Goal: Information Seeking & Learning: Learn about a topic

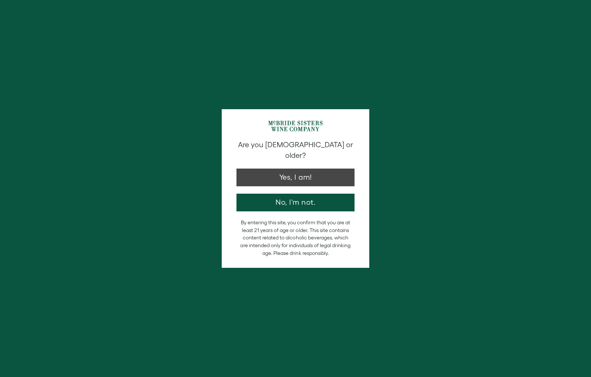
click at [305, 169] on button "Yes, I am!" at bounding box center [296, 178] width 118 height 18
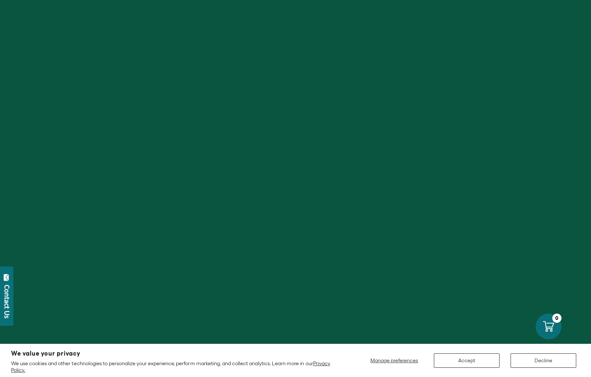
click at [300, 167] on div at bounding box center [295, 188] width 591 height 377
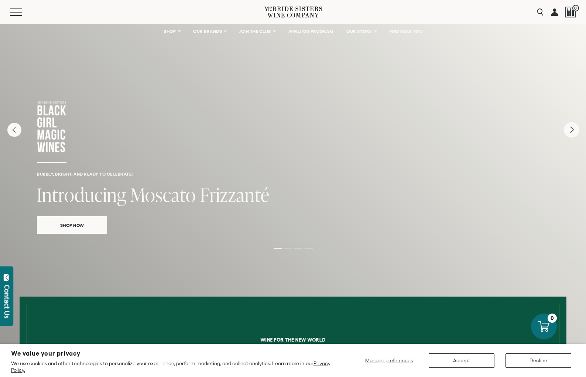
click at [571, 131] on icon "Next" at bounding box center [571, 130] width 3 height 6
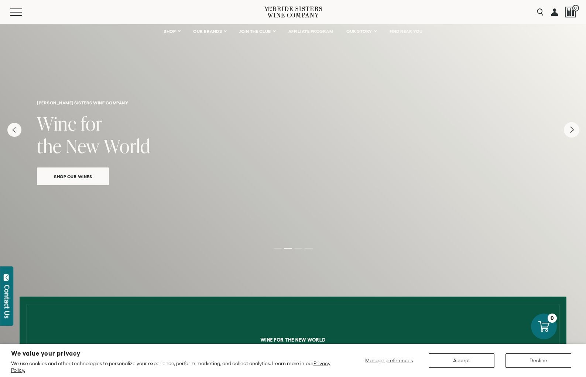
click at [571, 131] on icon "Next" at bounding box center [571, 130] width 3 height 6
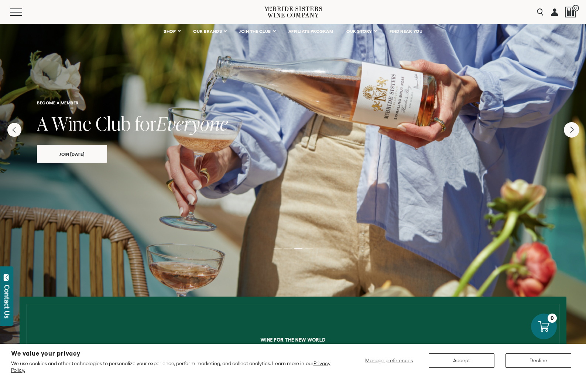
click at [571, 131] on icon "Next" at bounding box center [571, 130] width 3 height 6
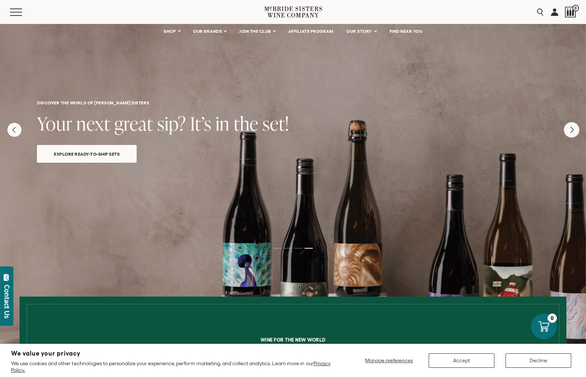
click at [571, 131] on icon "Next" at bounding box center [571, 130] width 3 height 6
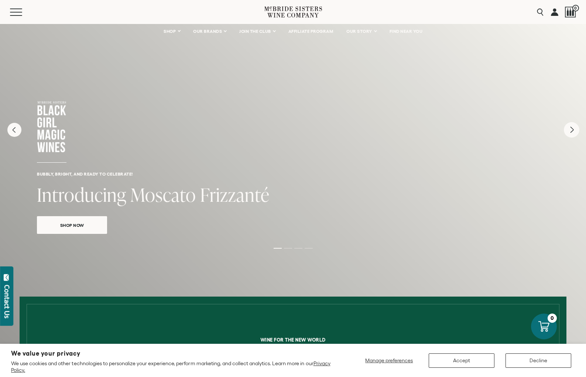
click at [571, 131] on icon "Next" at bounding box center [571, 130] width 3 height 6
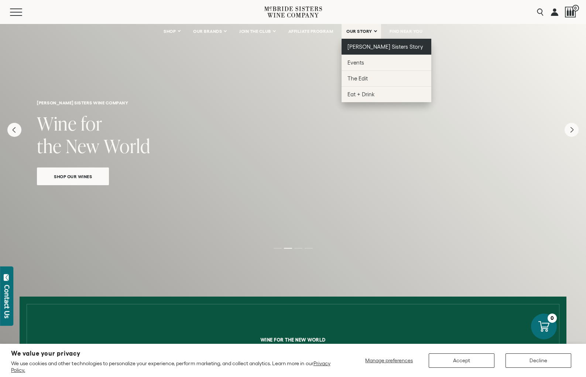
click at [362, 44] on span "[PERSON_NAME] Sisters Story" at bounding box center [385, 47] width 76 height 6
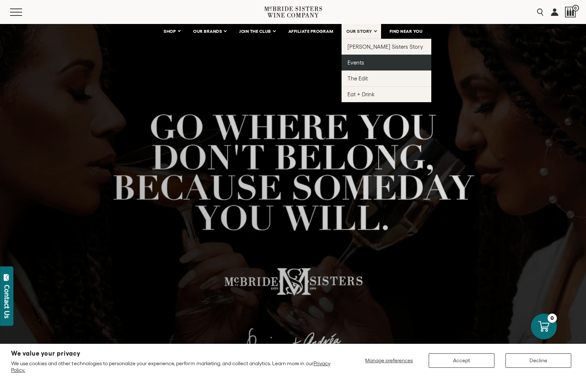
click at [357, 63] on span "Events" at bounding box center [355, 62] width 17 height 6
